Goal: Task Accomplishment & Management: Complete application form

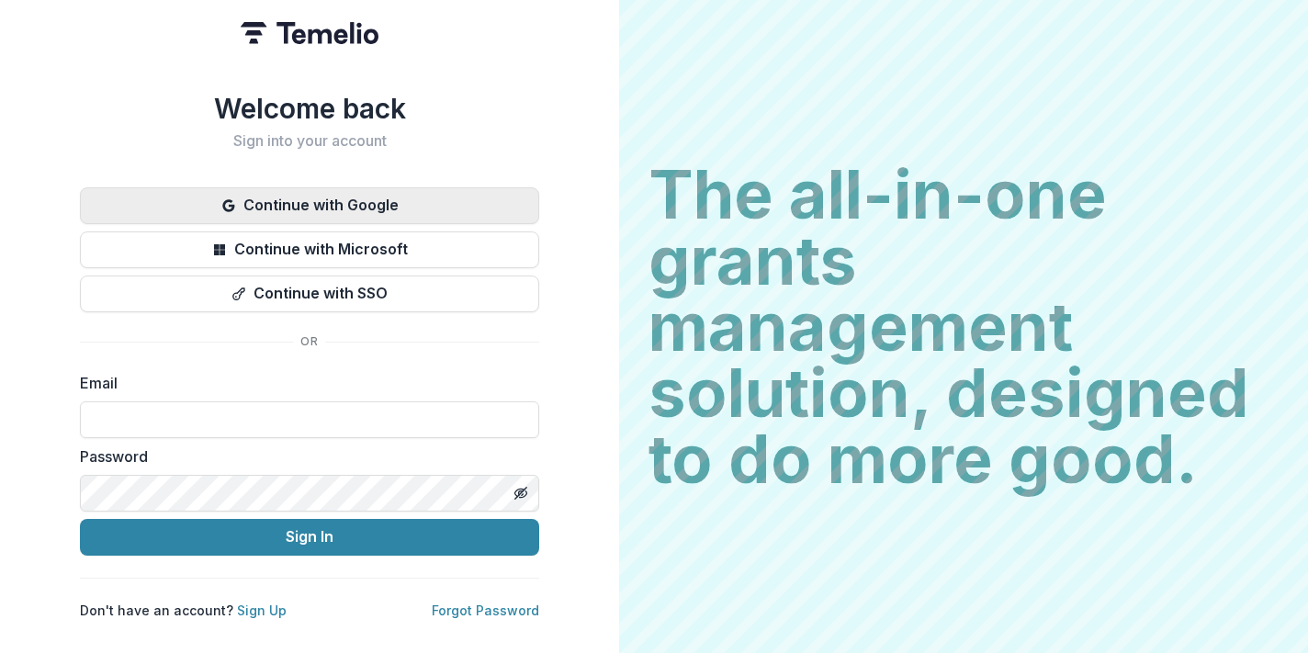
click at [376, 197] on button "Continue with Google" at bounding box center [309, 205] width 459 height 37
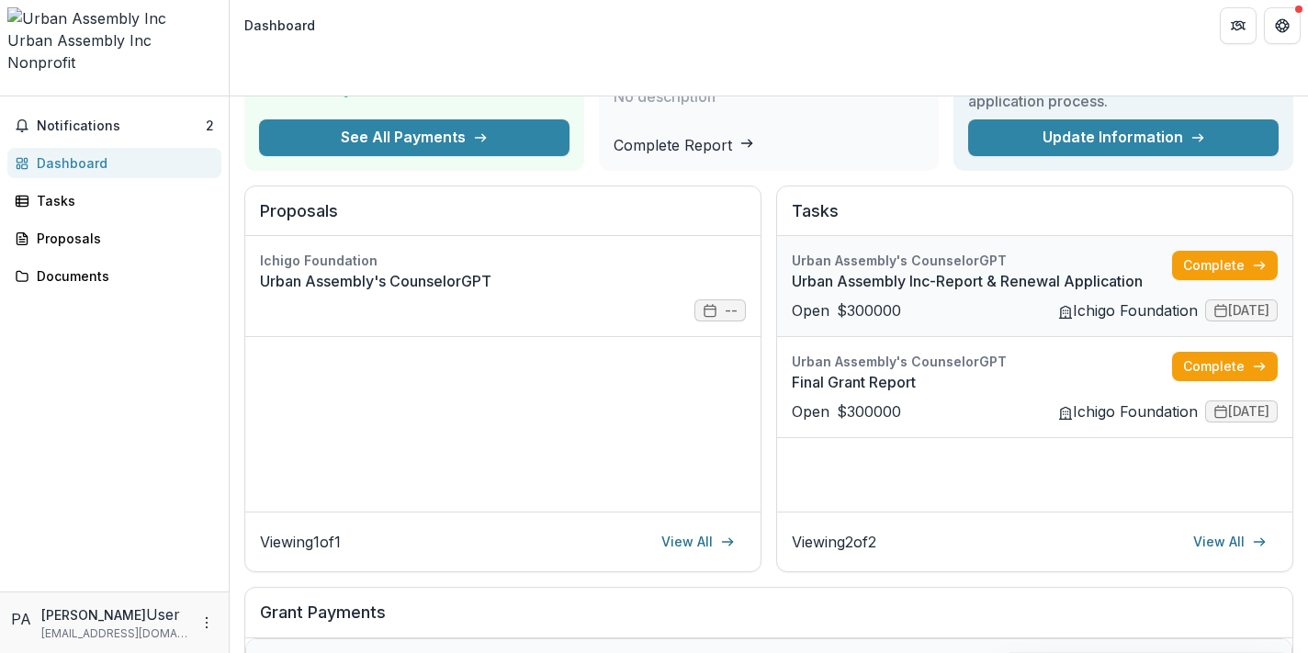
scroll to position [175, 0]
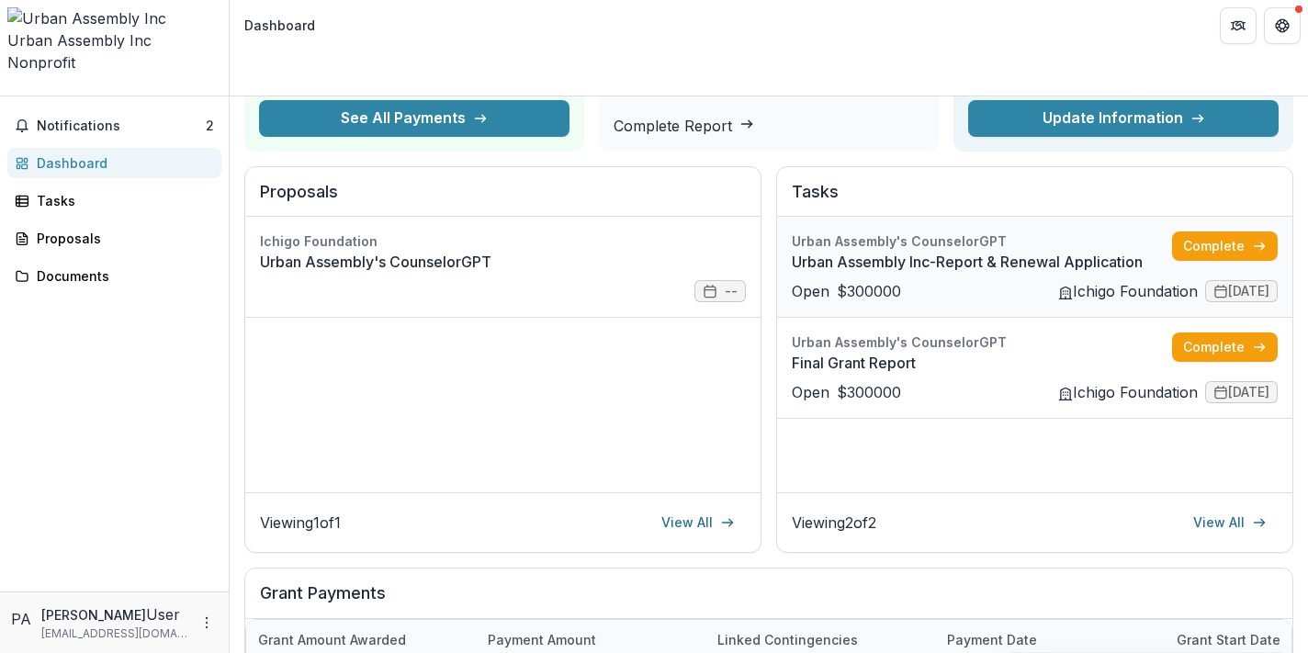
click at [955, 251] on link "Urban Assembly Inc-Report & Renewal Application" at bounding box center [982, 262] width 380 height 22
